Goal: Task Accomplishment & Management: Use online tool/utility

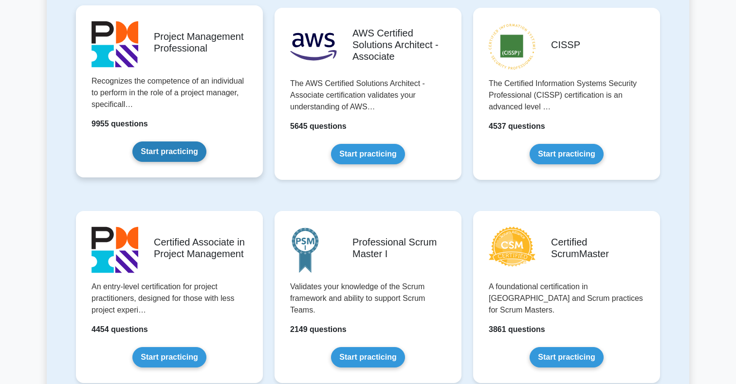
click at [181, 152] on link "Start practicing" at bounding box center [168, 152] width 73 height 20
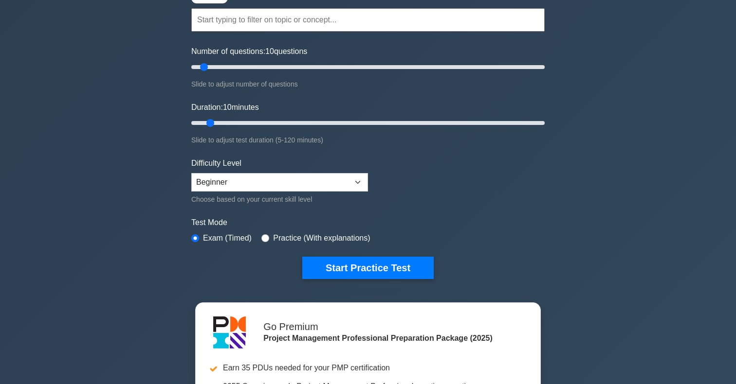
scroll to position [104, 0]
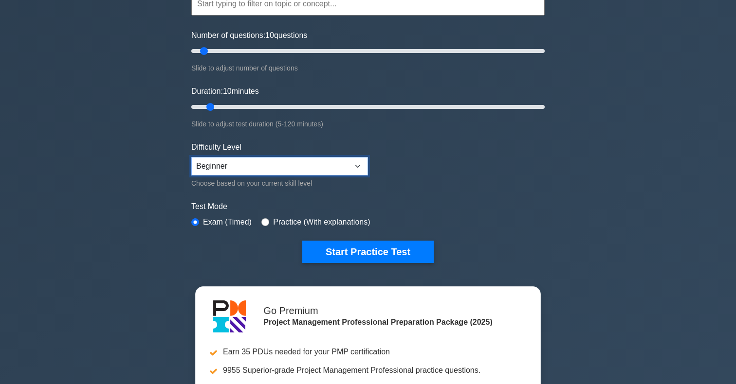
click at [359, 163] on select "Beginner Intermediate Expert" at bounding box center [279, 166] width 177 height 18
select select "expert"
click at [191, 157] on select "Beginner Intermediate Expert" at bounding box center [279, 166] width 177 height 18
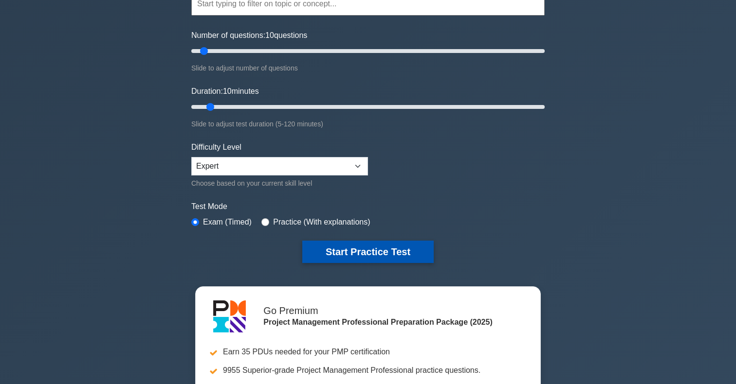
click at [360, 255] on button "Start Practice Test" at bounding box center [367, 252] width 131 height 22
